Goal: Information Seeking & Learning: Learn about a topic

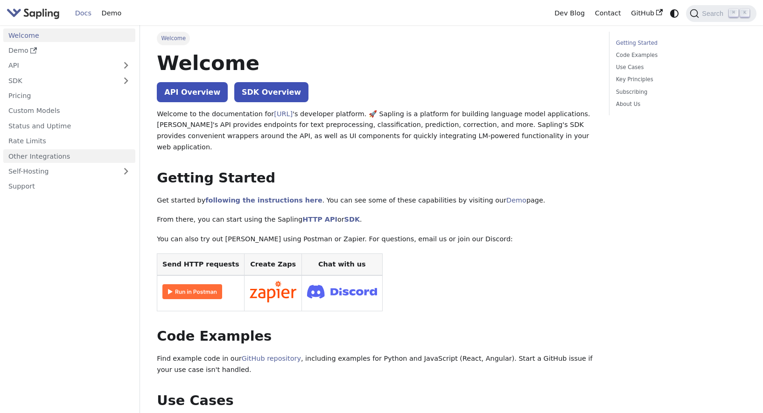
click at [67, 159] on link "Other Integrations" at bounding box center [69, 156] width 132 height 14
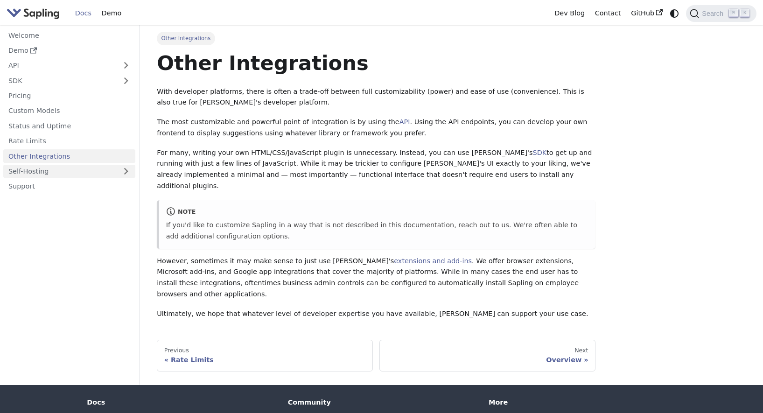
click at [68, 172] on link "Self-Hosting" at bounding box center [69, 172] width 132 height 14
click at [68, 200] on link "Hosting Integrations" at bounding box center [71, 202] width 127 height 14
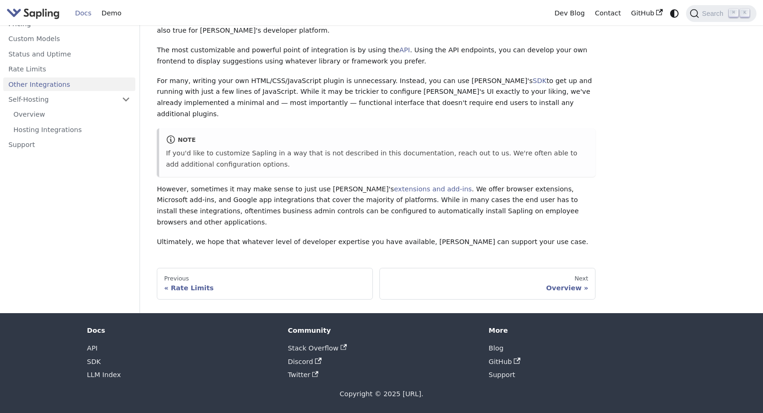
scroll to position [1, 0]
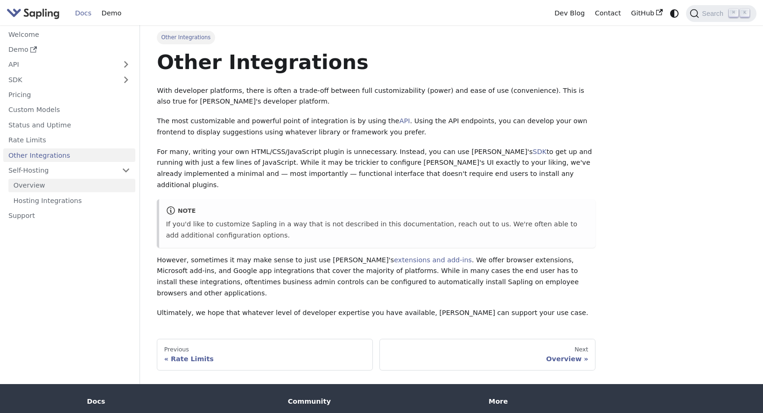
click at [92, 179] on link "Overview" at bounding box center [71, 186] width 127 height 14
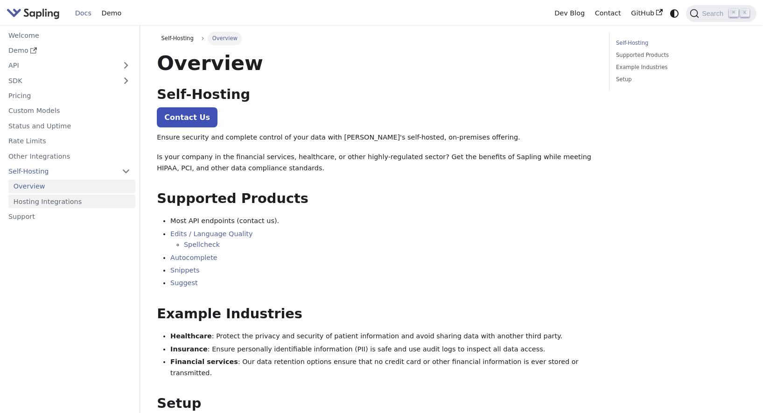
click at [74, 202] on link "Hosting Integrations" at bounding box center [71, 202] width 127 height 14
